Goal: Task Accomplishment & Management: Complete application form

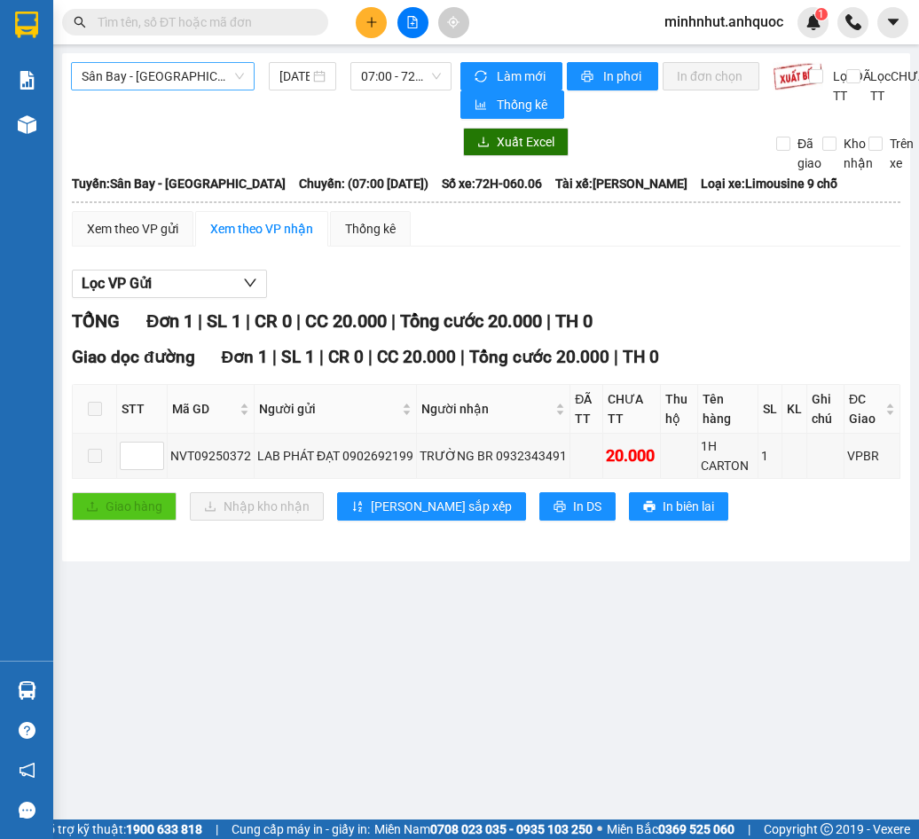
click at [218, 79] on span "Sân Bay - [GEOGRAPHIC_DATA]" at bounding box center [163, 76] width 162 height 27
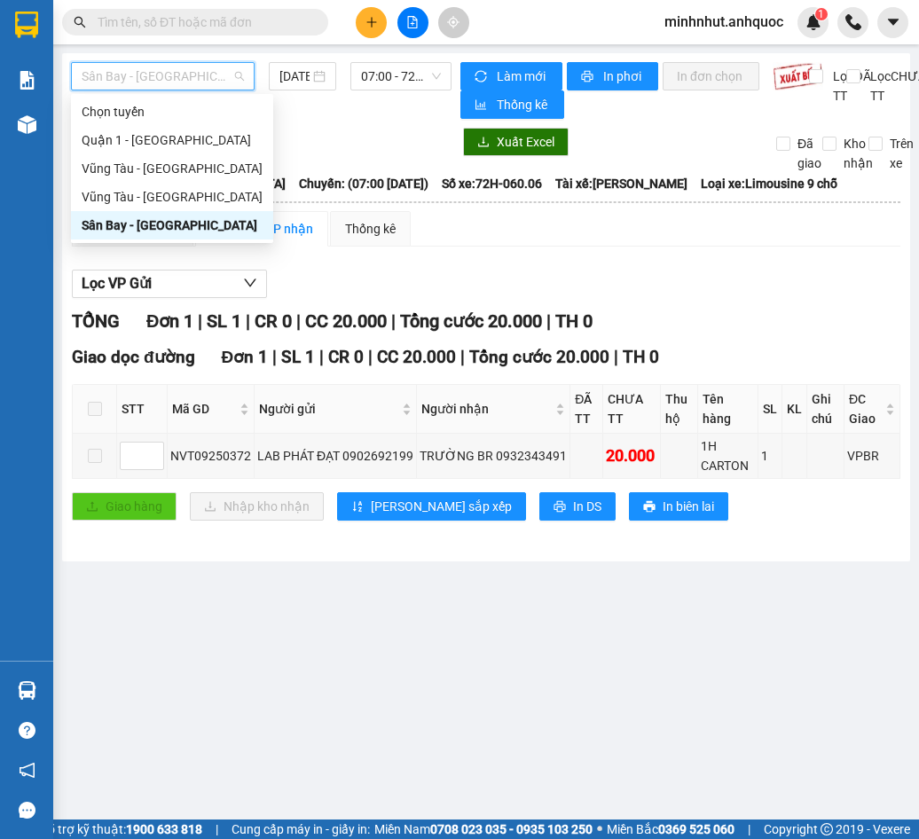
click at [203, 224] on div "Sân Bay - [GEOGRAPHIC_DATA]" at bounding box center [172, 226] width 181 height 20
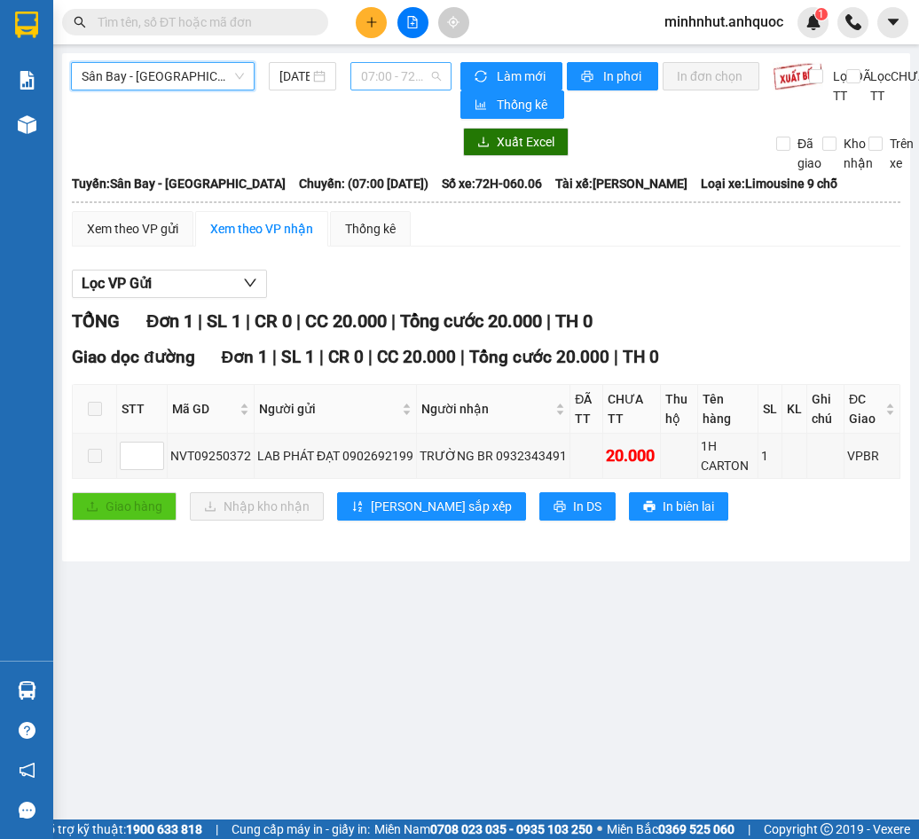
click at [394, 83] on span "07:00 - 72H-060.06" at bounding box center [401, 76] width 80 height 27
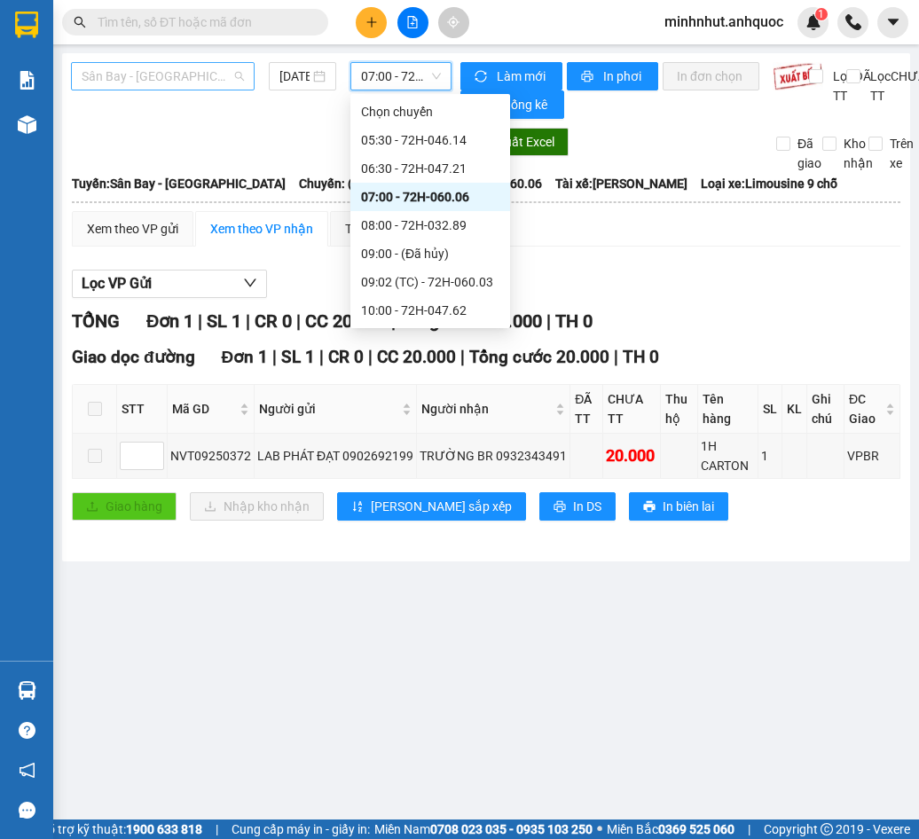
click at [196, 75] on span "Sân Bay - [GEOGRAPHIC_DATA]" at bounding box center [163, 76] width 162 height 27
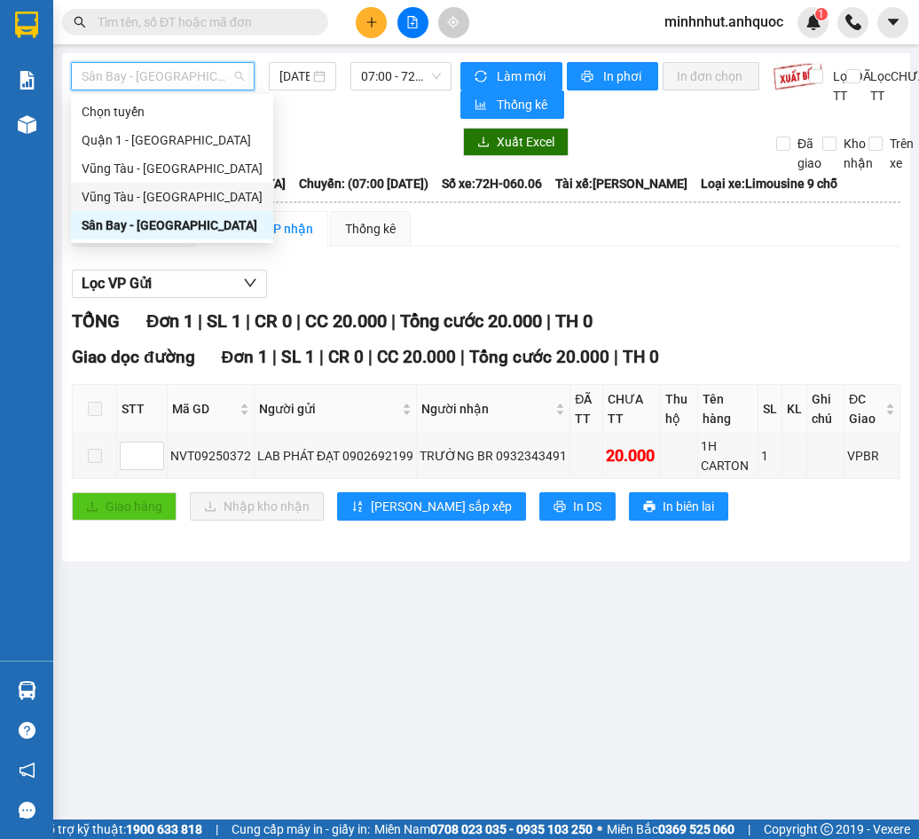
click at [189, 193] on div "Vũng Tàu - [GEOGRAPHIC_DATA]" at bounding box center [172, 197] width 181 height 20
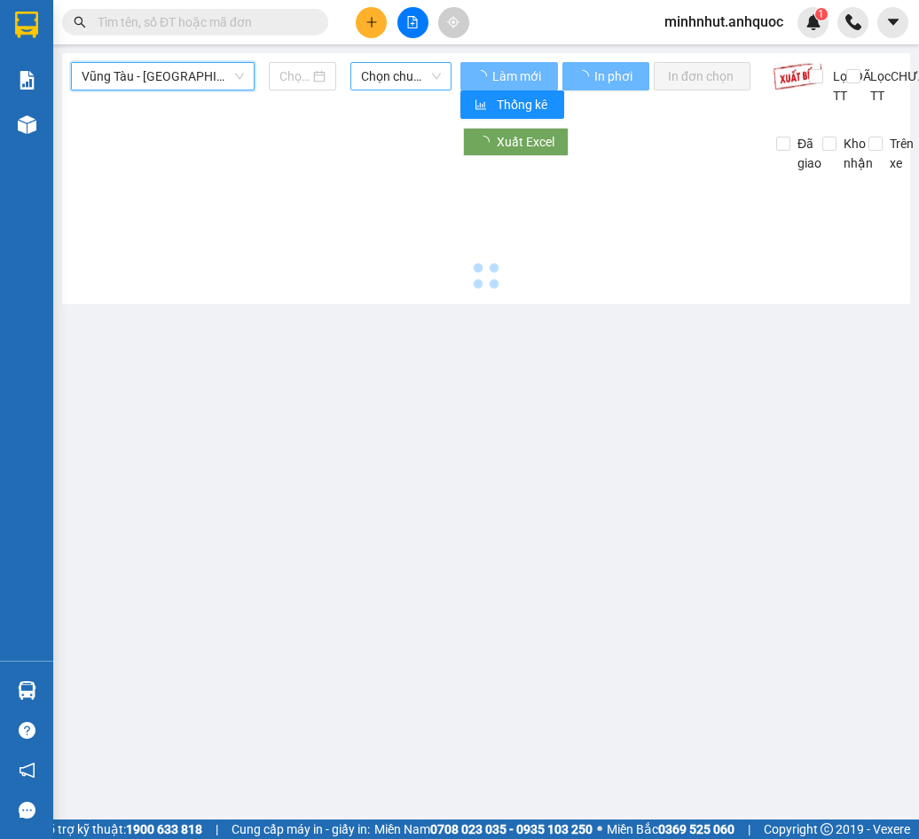
type input "[DATE]"
click at [399, 78] on span "Chọn chuyến" at bounding box center [401, 76] width 80 height 27
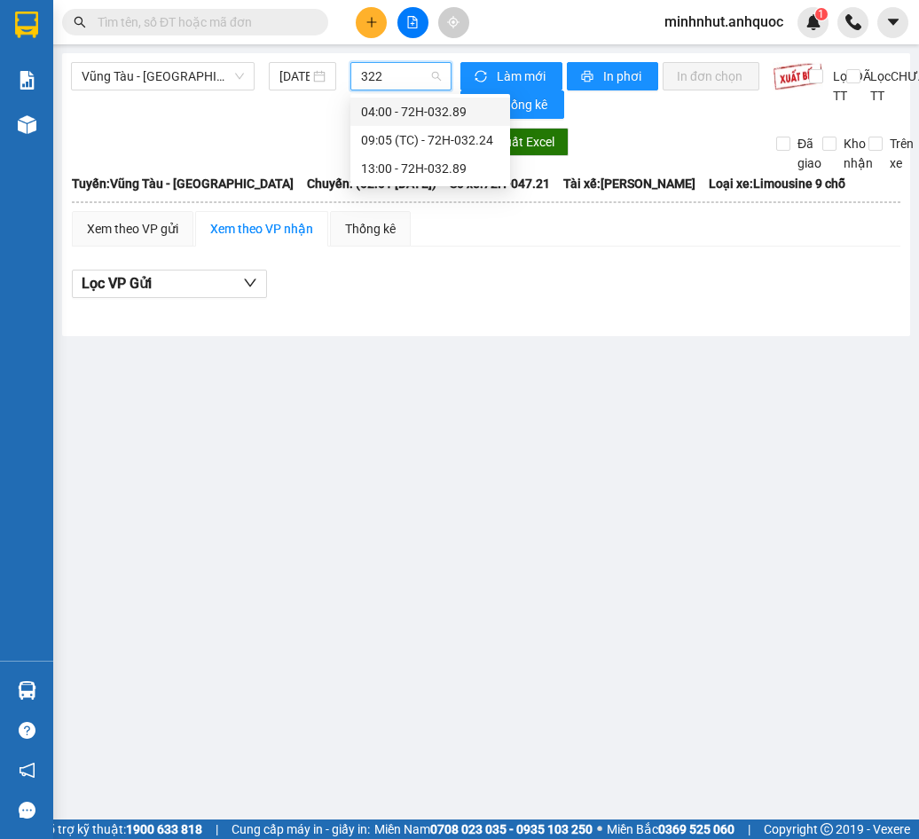
type input "3224"
click at [459, 102] on div "09:05 (TC) - 72H-032.24" at bounding box center [430, 112] width 138 height 20
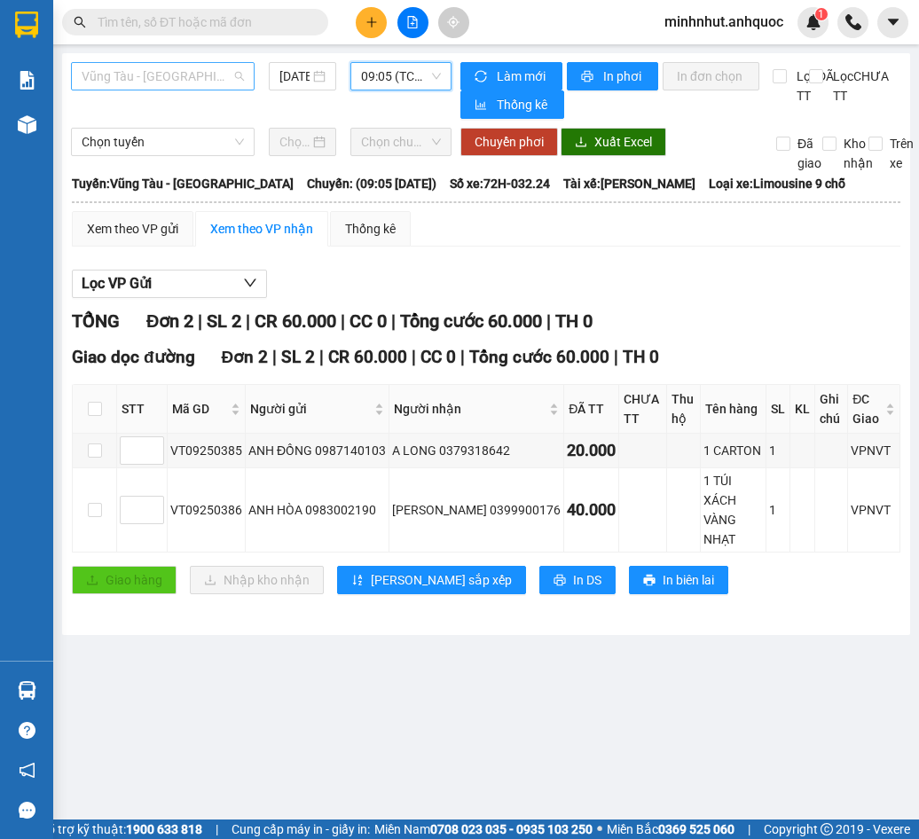
click at [208, 82] on span "Vũng Tàu - [GEOGRAPHIC_DATA]" at bounding box center [163, 76] width 162 height 27
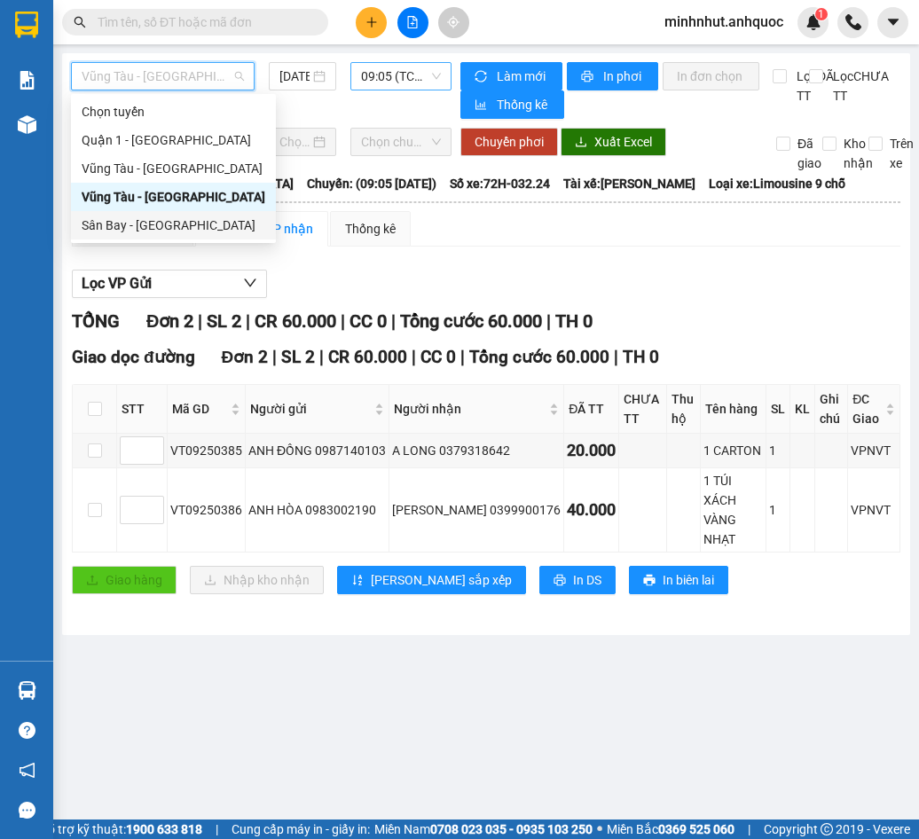
click at [177, 219] on div "Sân Bay - [GEOGRAPHIC_DATA]" at bounding box center [174, 226] width 184 height 20
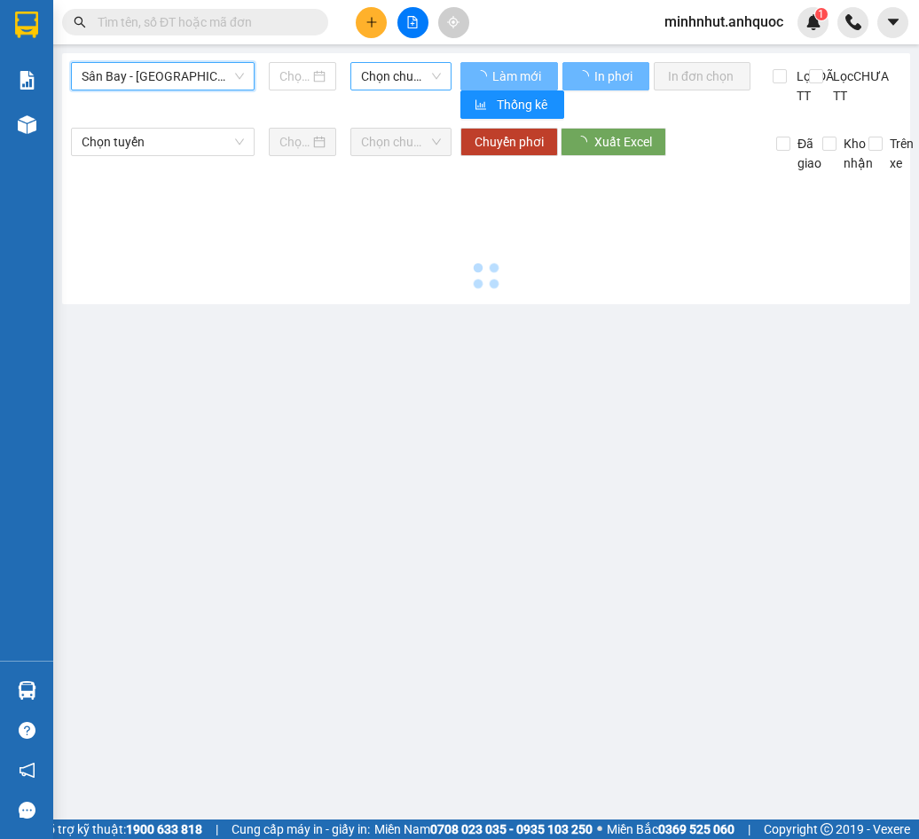
type input "[DATE]"
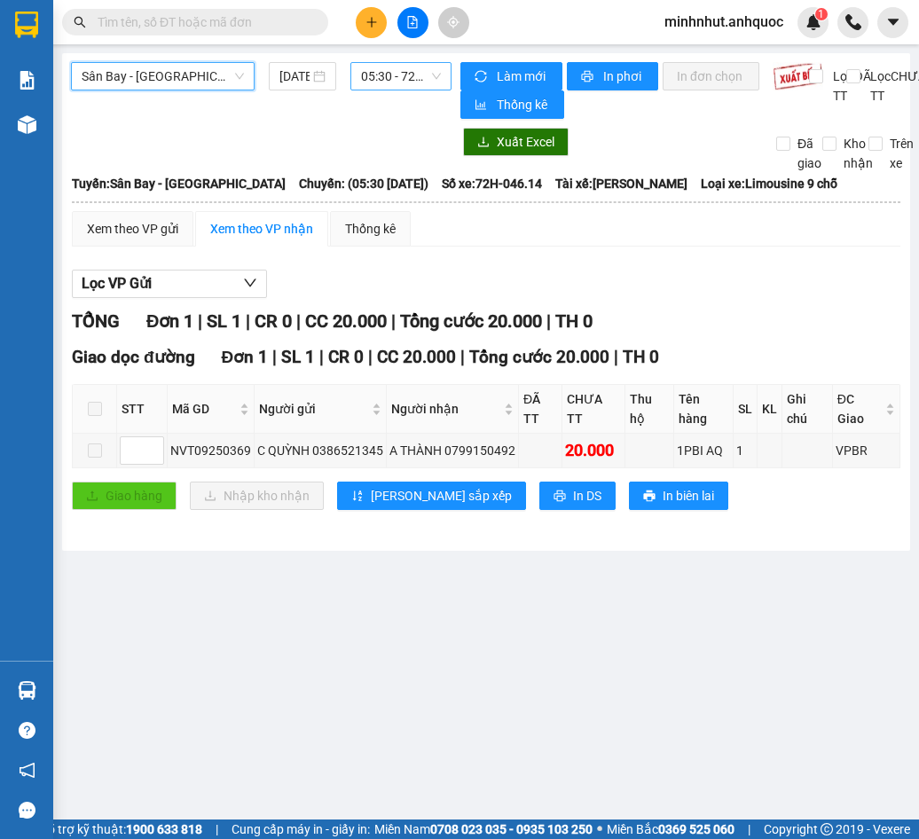
click at [372, 31] on button at bounding box center [371, 22] width 31 height 31
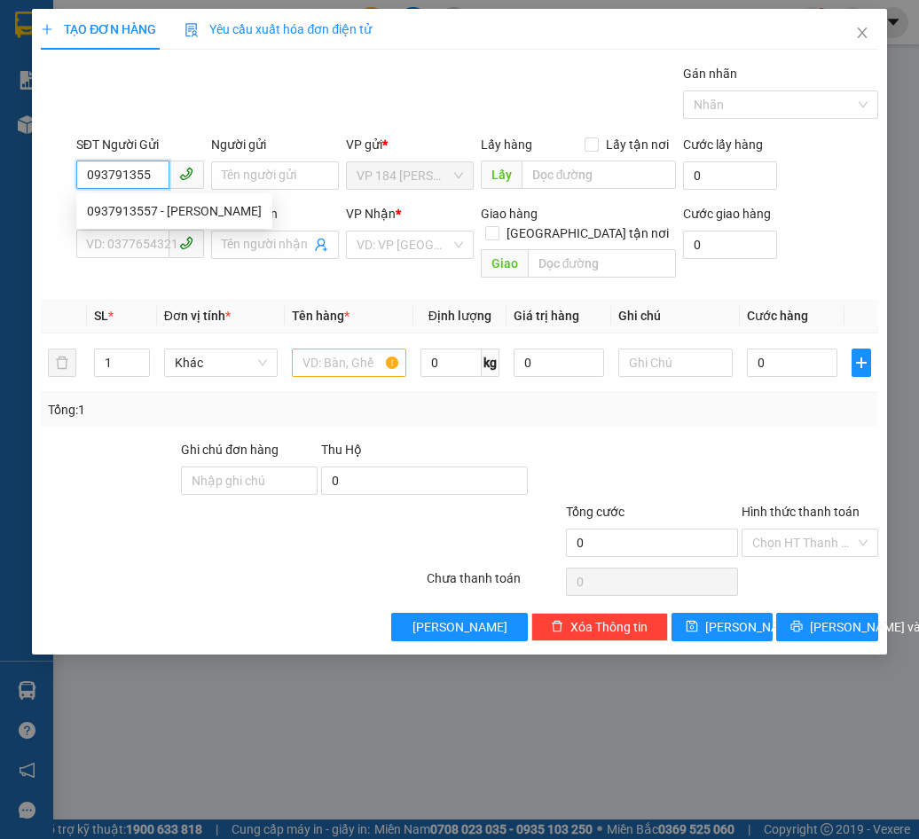
type input "0937913557"
click at [191, 208] on div "0937913557 - [PERSON_NAME]" at bounding box center [174, 211] width 175 height 20
type input "ANH PHÚC"
type input "0866733357"
type input "ANH THƯ"
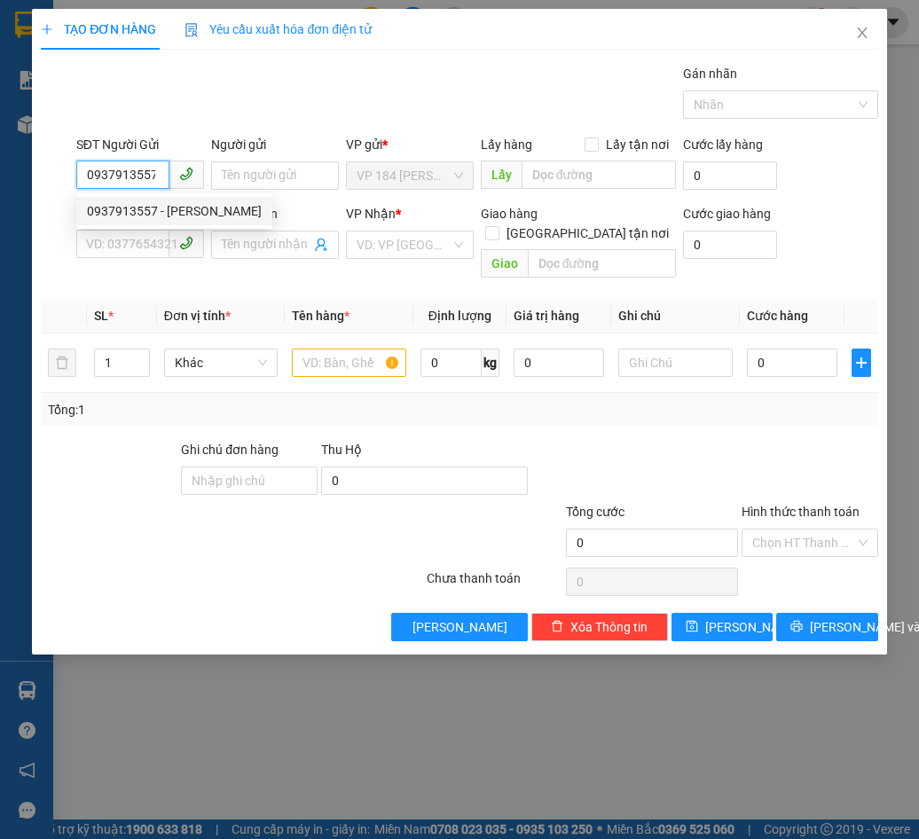
type input "VPVT"
type input "TM 12/8 VP 184 HẢO"
type input "30.000"
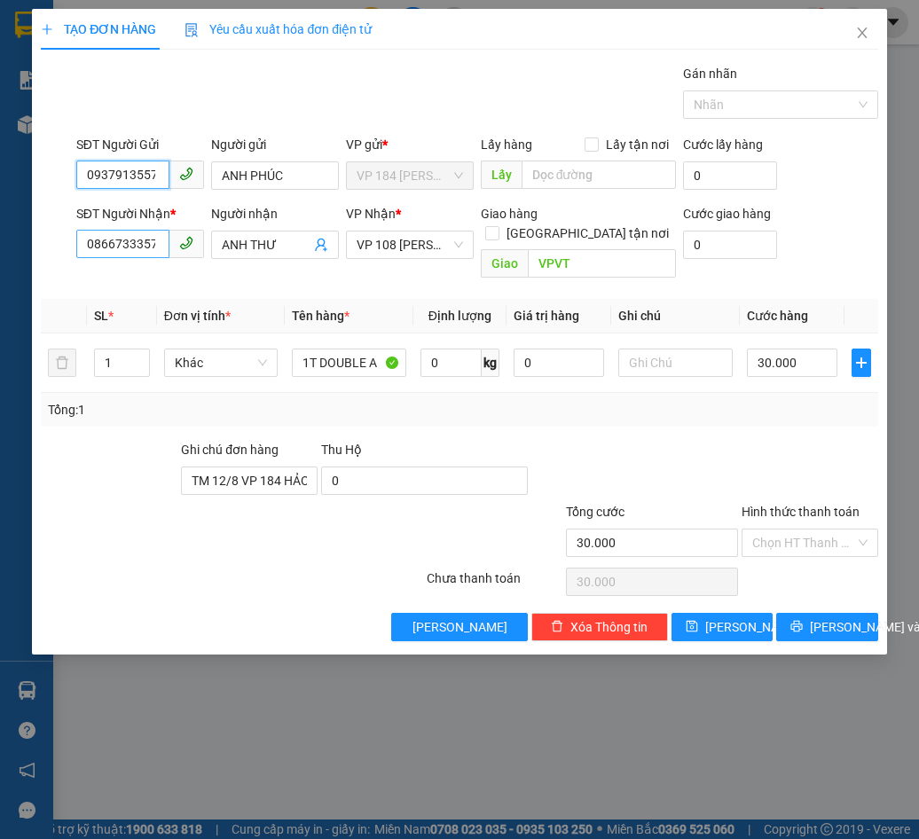
type input "0937913557"
click at [152, 241] on input "0866733357" at bounding box center [122, 244] width 93 height 28
click at [169, 280] on div "0918903992 - ANH LY" at bounding box center [147, 281] width 121 height 20
type input "0918903992"
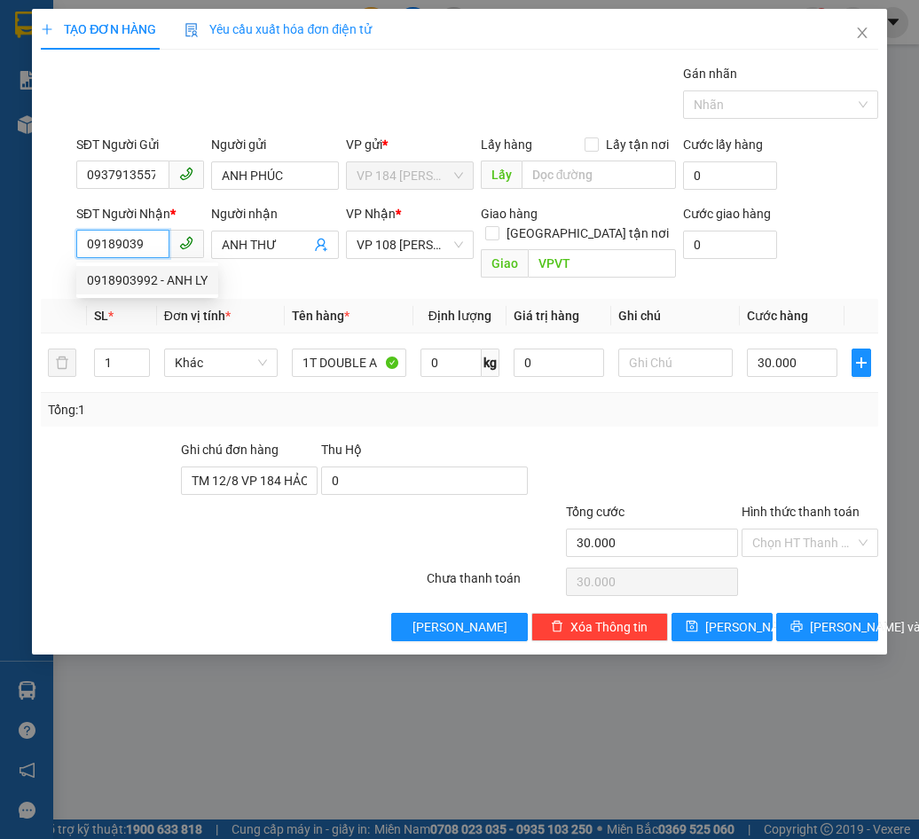
type input "ANH LY"
type input "TM 11/8 THỦY"
type input "20.000"
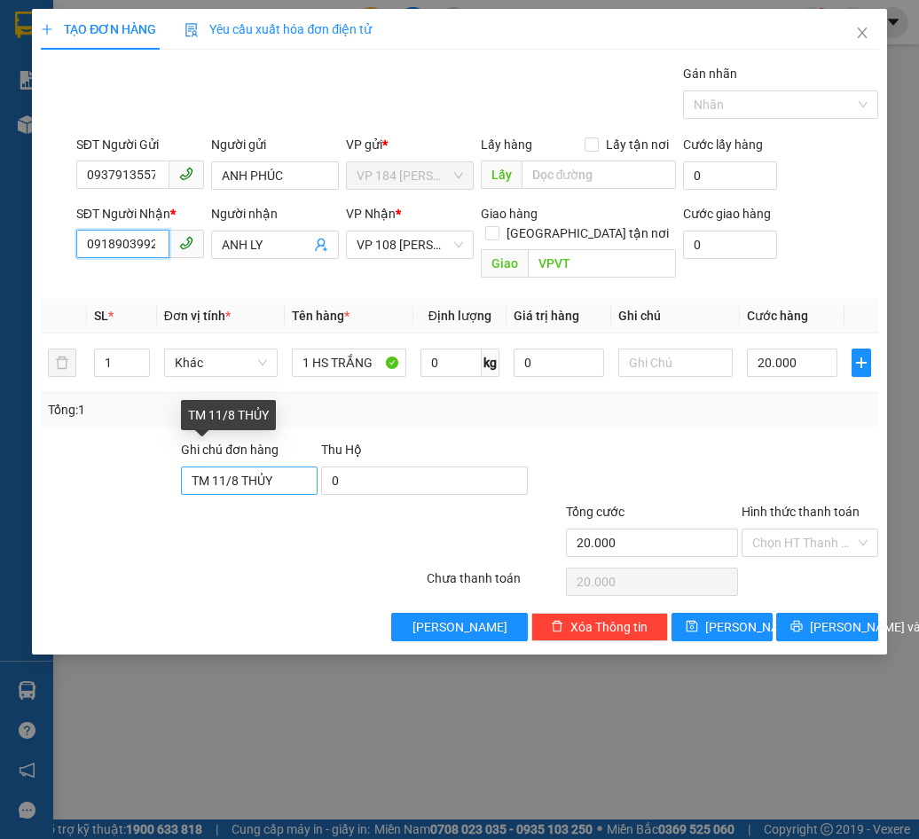
type input "0918903992"
drag, startPoint x: 286, startPoint y: 459, endPoint x: 30, endPoint y: 494, distance: 258.0
click at [30, 494] on div "TẠO ĐƠN HÀNG Yêu cầu xuất hóa đơn điện tử Transit Pickup Surcharge Ids Transit …" at bounding box center [459, 419] width 919 height 839
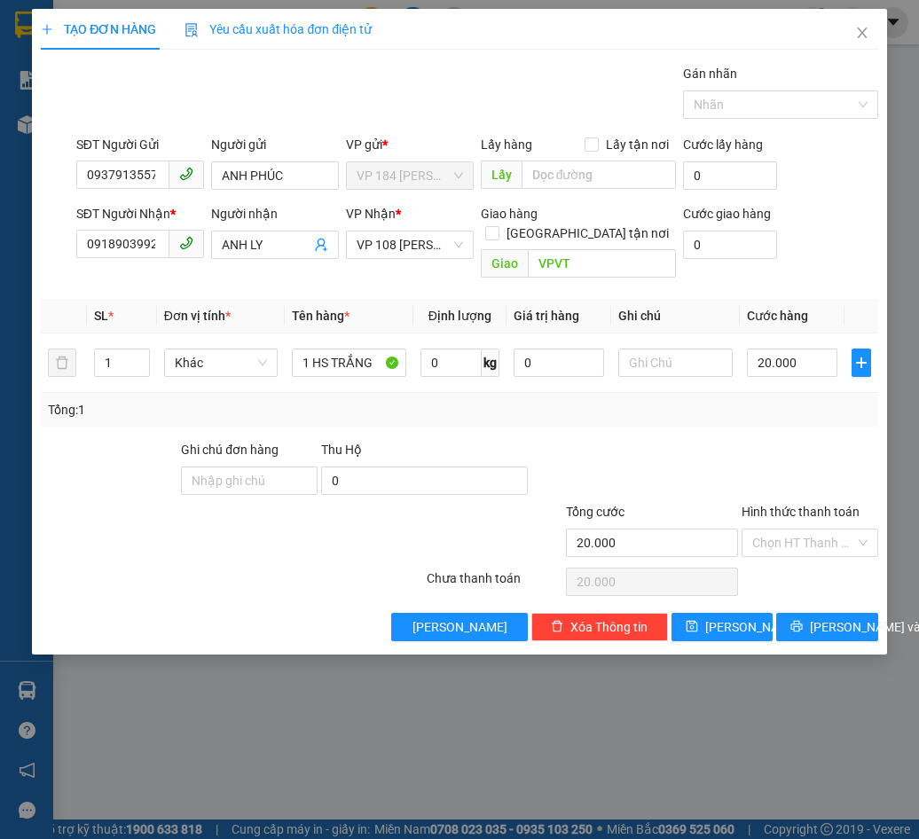
click at [813, 504] on div "Hình thức thanh toán" at bounding box center [810, 515] width 137 height 27
click at [811, 530] on input "Hình thức thanh toán" at bounding box center [803, 543] width 103 height 27
click at [811, 552] on div "Tại văn phòng" at bounding box center [809, 559] width 115 height 20
type input "0"
click at [825, 617] on span "[PERSON_NAME] và In" at bounding box center [872, 627] width 124 height 20
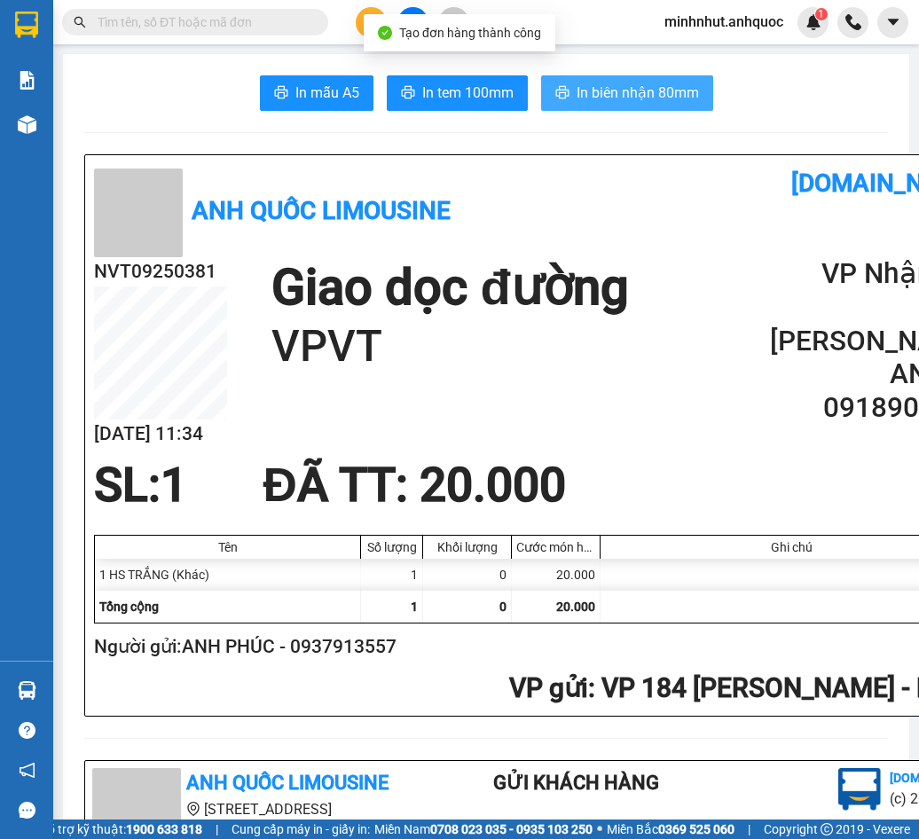
click at [649, 95] on span "In biên nhận 80mm" at bounding box center [638, 93] width 122 height 22
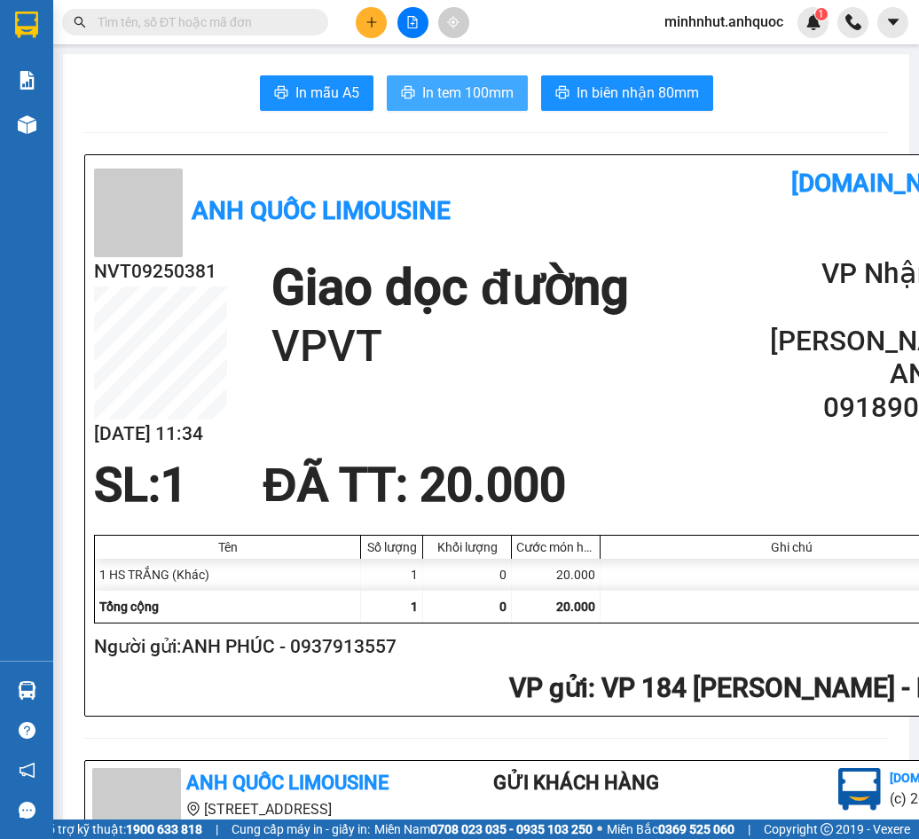
click at [450, 98] on span "In tem 100mm" at bounding box center [467, 93] width 91 height 22
